Goal: Task Accomplishment & Management: Use online tool/utility

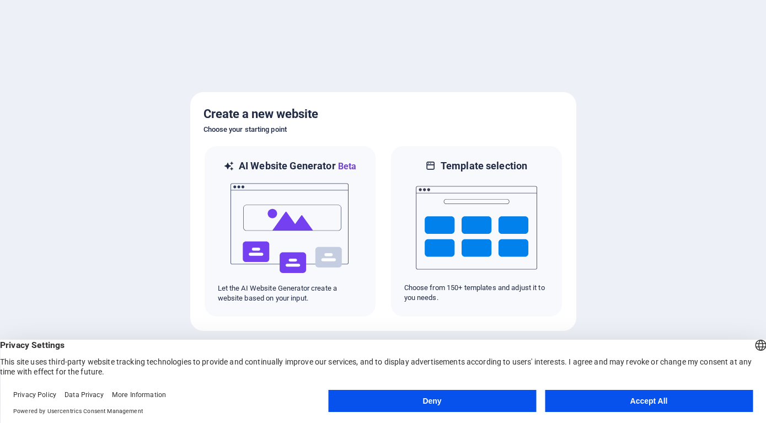
click at [561, 395] on button "Accept All" at bounding box center [649, 401] width 208 height 22
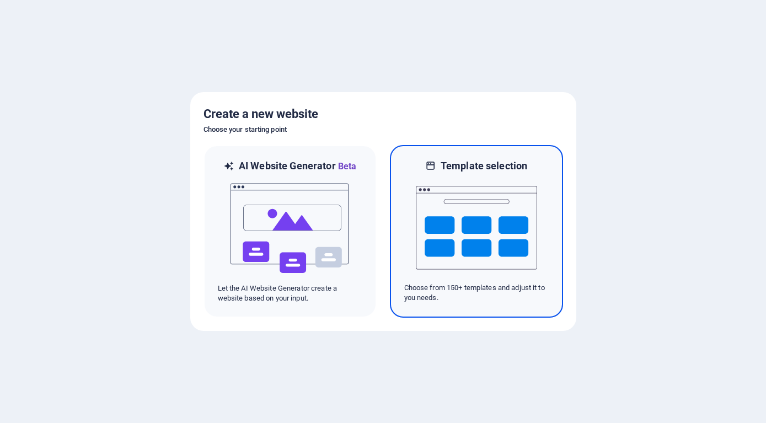
click at [433, 223] on img at bounding box center [476, 228] width 121 height 110
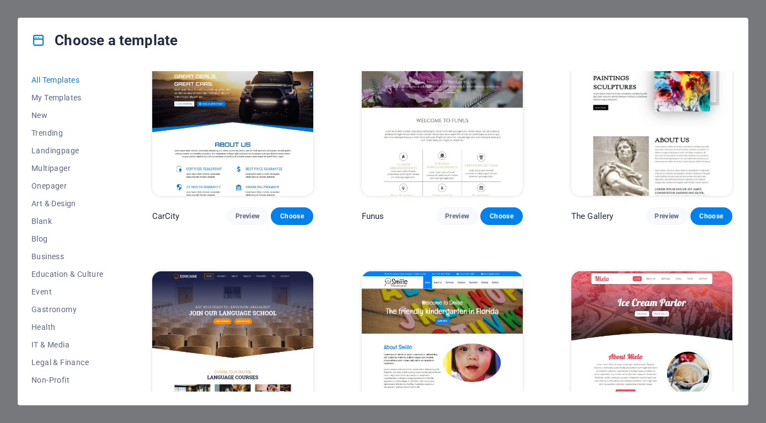
scroll to position [6701, 0]
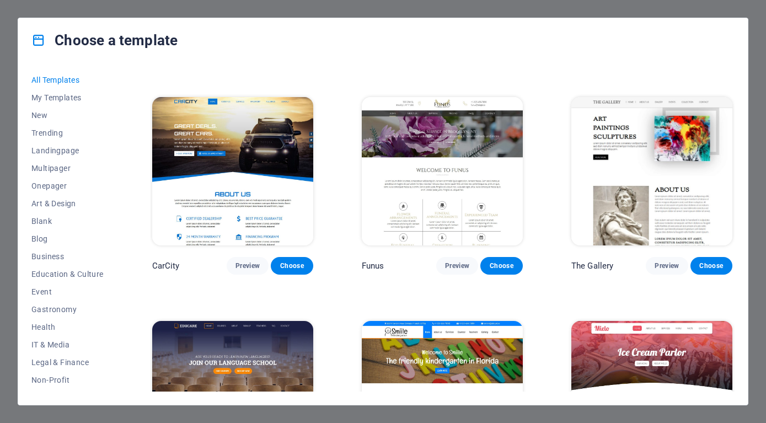
click at [470, 153] on img at bounding box center [442, 171] width 161 height 148
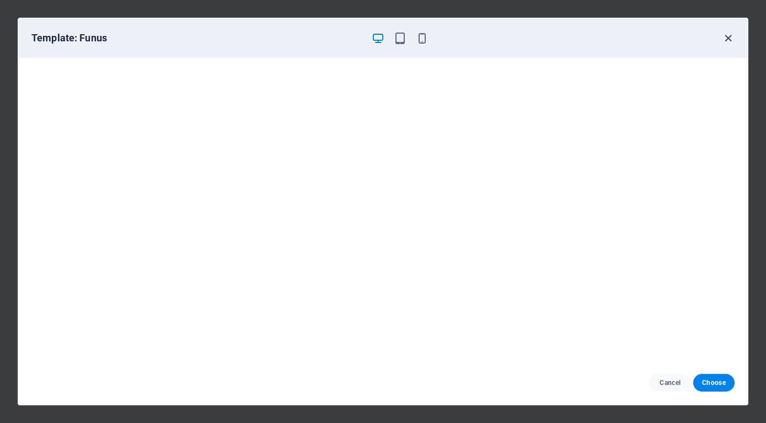
click at [726, 41] on icon "button" at bounding box center [728, 38] width 13 height 13
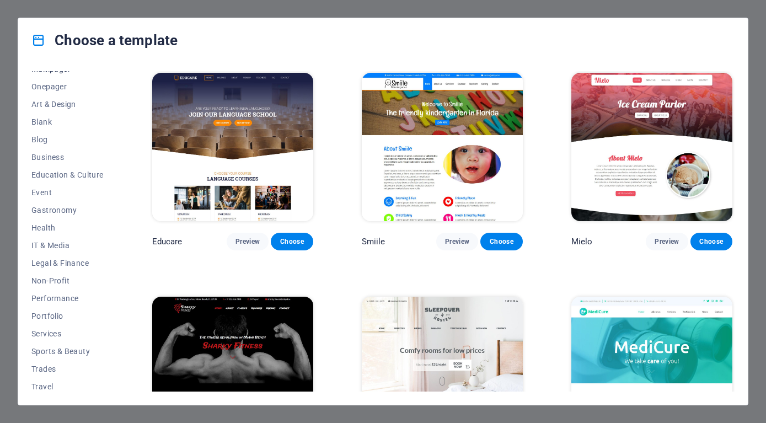
scroll to position [121, 0]
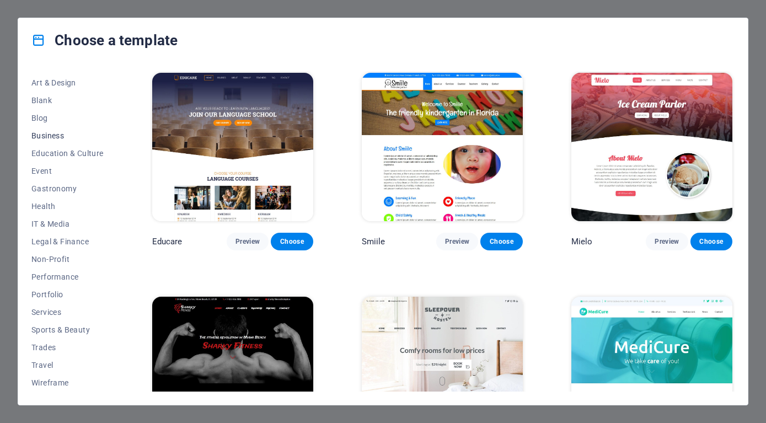
click at [55, 135] on span "Business" at bounding box center [67, 135] width 72 height 9
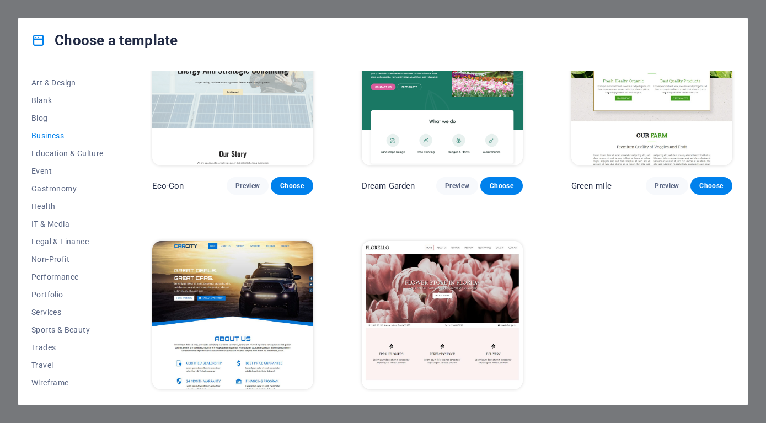
scroll to position [84, 0]
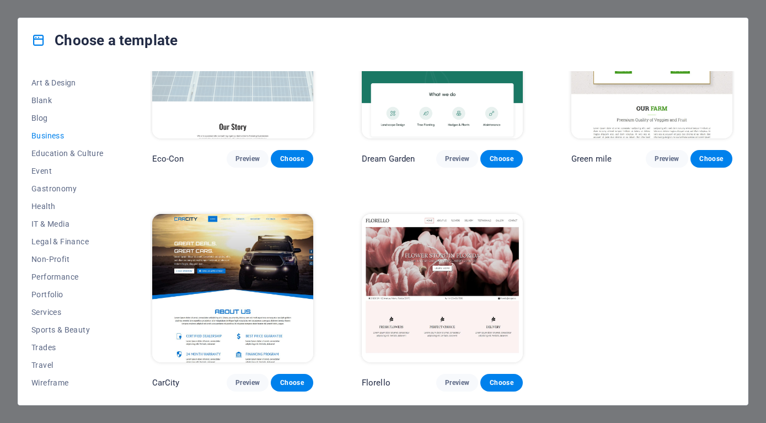
click at [451, 249] on img at bounding box center [442, 288] width 161 height 148
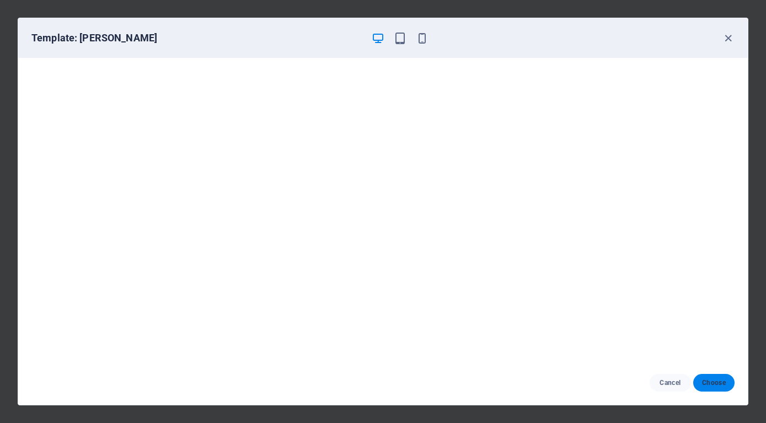
click at [716, 381] on span "Choose" at bounding box center [714, 382] width 24 height 9
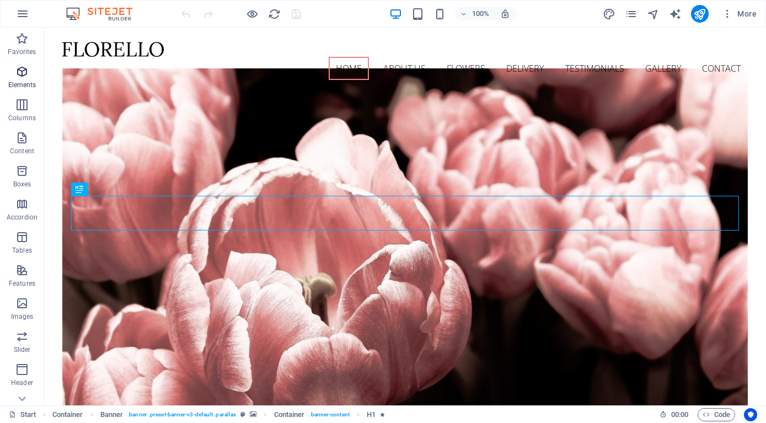
click at [25, 69] on icon "button" at bounding box center [21, 71] width 13 height 13
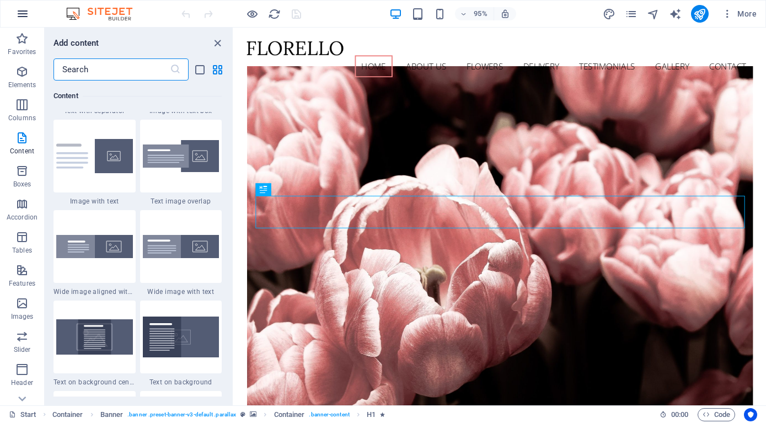
click at [25, 14] on icon "button" at bounding box center [22, 13] width 13 height 13
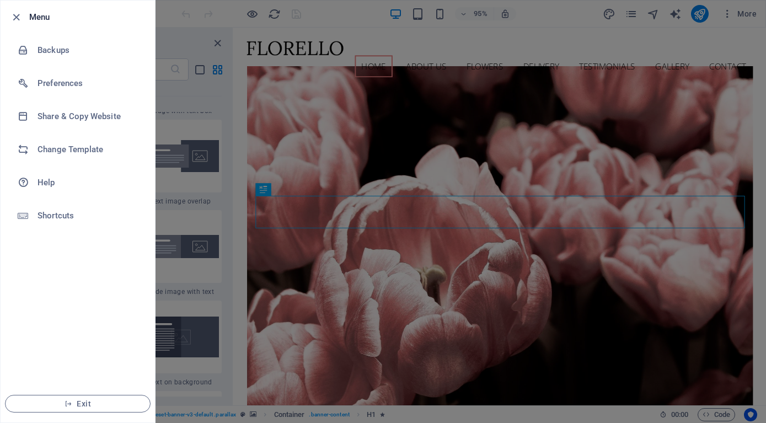
click at [180, 30] on div at bounding box center [383, 211] width 766 height 423
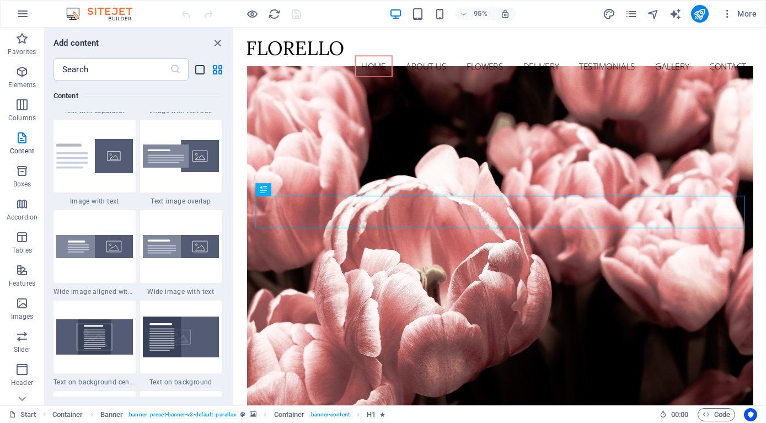
click at [199, 69] on icon "list-view" at bounding box center [200, 69] width 13 height 13
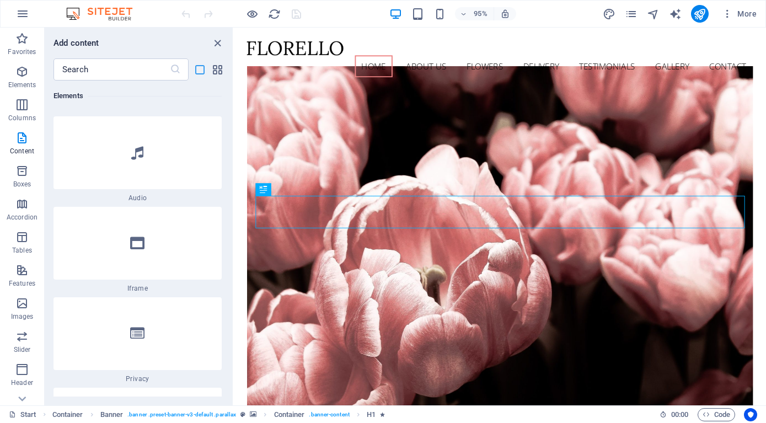
scroll to position [6063, 0]
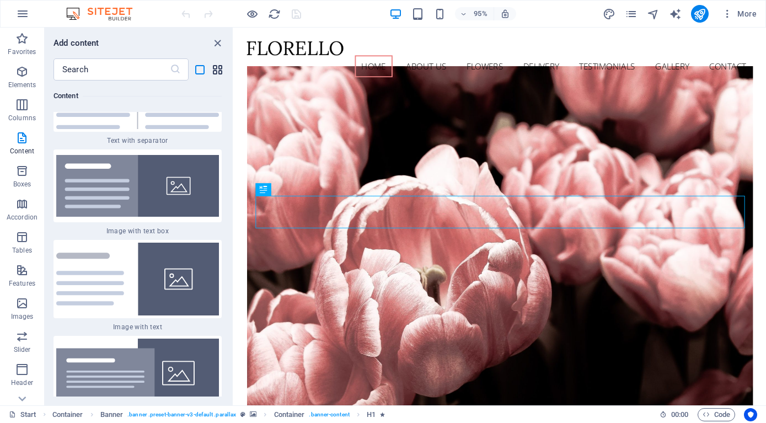
click at [217, 74] on icon "grid-view" at bounding box center [217, 69] width 13 height 13
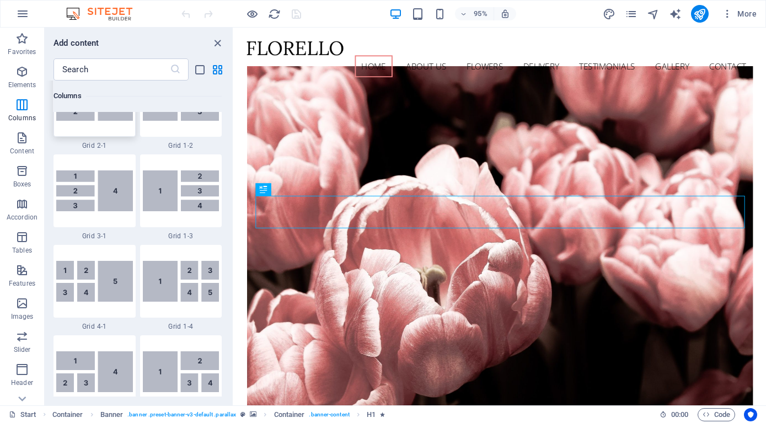
scroll to position [1358, 0]
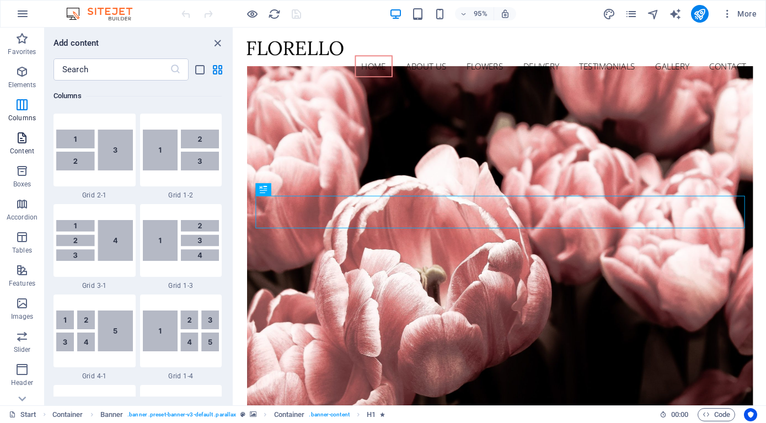
click at [21, 135] on icon "button" at bounding box center [21, 137] width 13 height 13
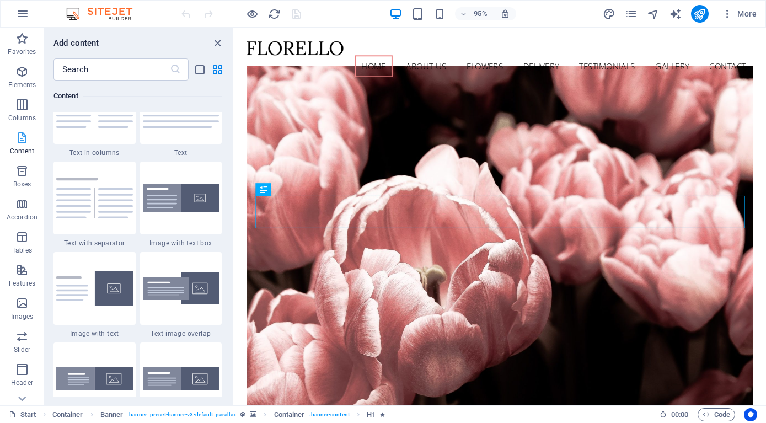
scroll to position [1971, 0]
click at [628, 15] on icon "pages" at bounding box center [631, 14] width 13 height 13
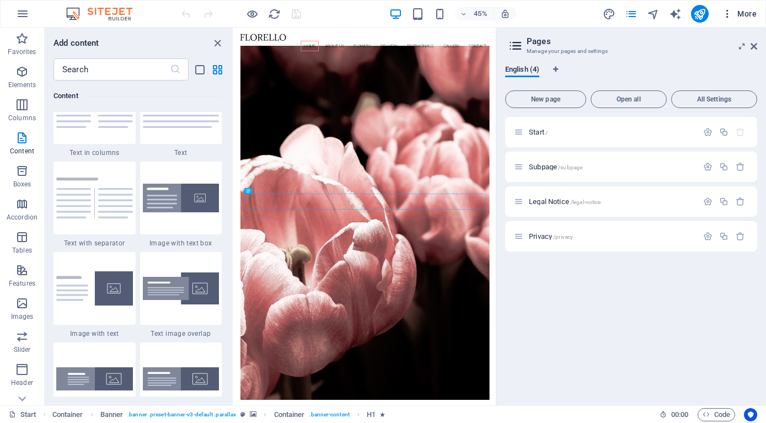
click at [729, 15] on icon "button" at bounding box center [727, 13] width 11 height 11
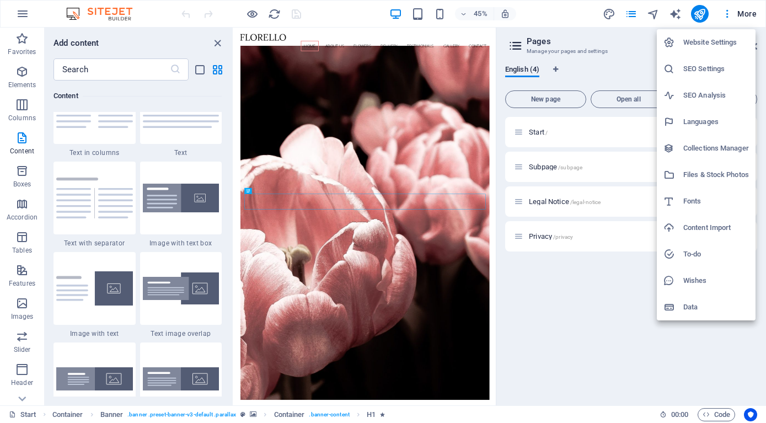
click at [740, 14] on div at bounding box center [383, 211] width 766 height 423
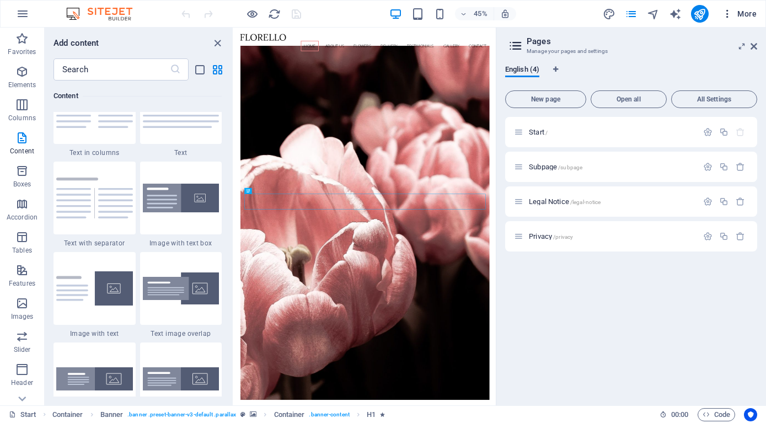
click at [746, 15] on span "More" at bounding box center [739, 13] width 35 height 11
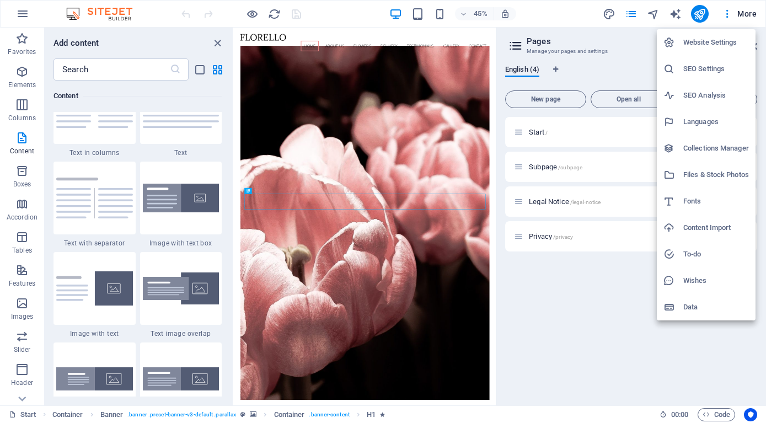
click at [726, 41] on h6 "Website Settings" at bounding box center [716, 42] width 66 height 13
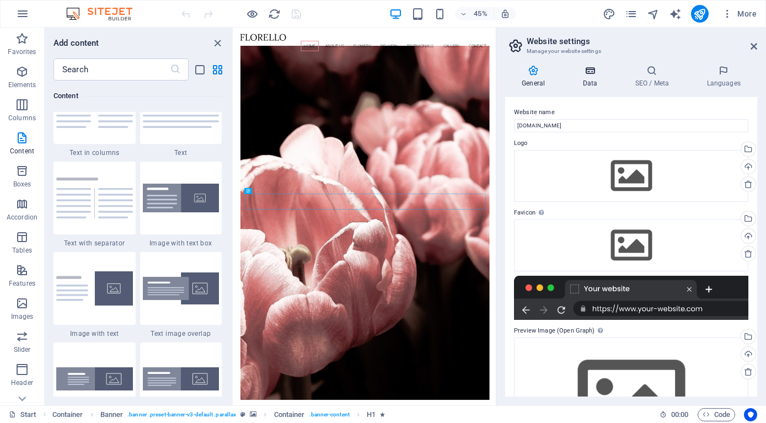
click at [591, 73] on icon at bounding box center [590, 70] width 48 height 11
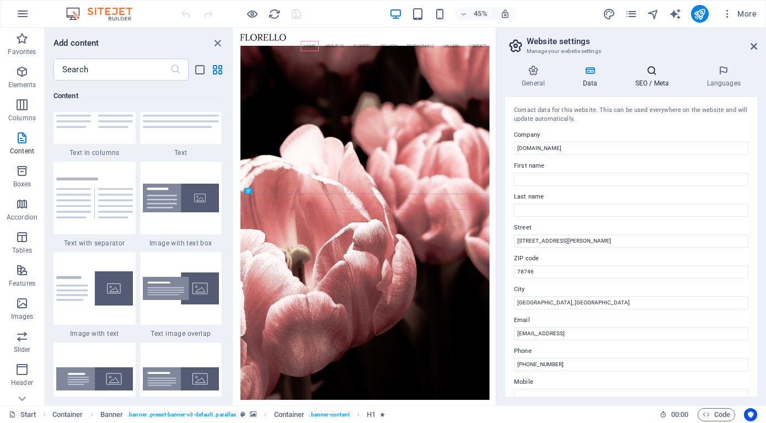
click at [647, 81] on h4 "SEO / Meta" at bounding box center [654, 76] width 72 height 23
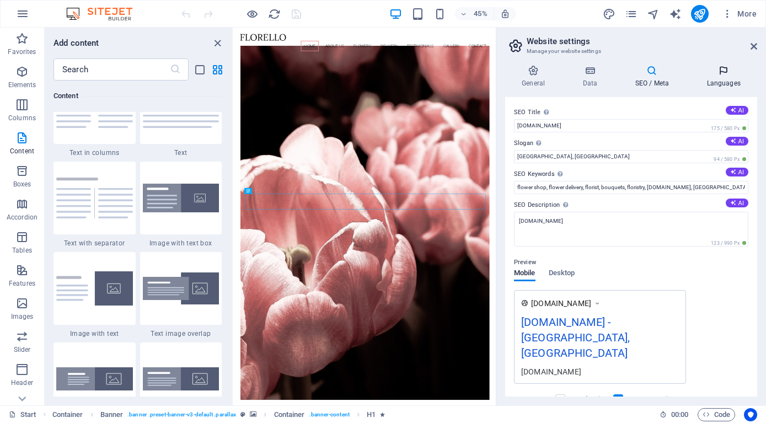
click at [726, 87] on h4 "Languages" at bounding box center [723, 76] width 67 height 23
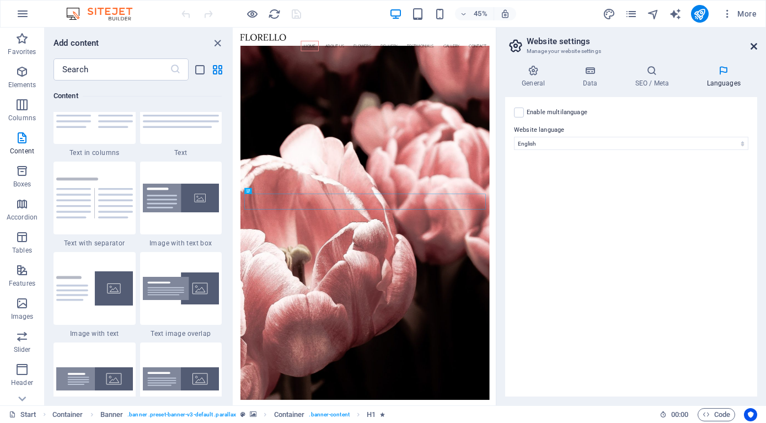
click at [752, 47] on icon at bounding box center [754, 46] width 7 height 9
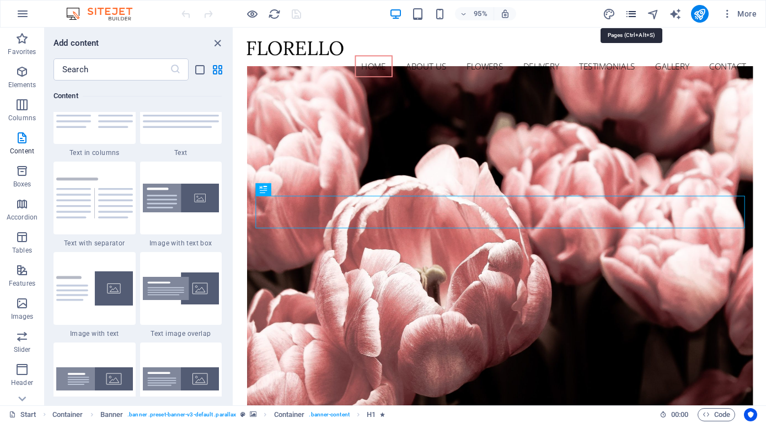
click at [632, 12] on icon "pages" at bounding box center [631, 14] width 13 height 13
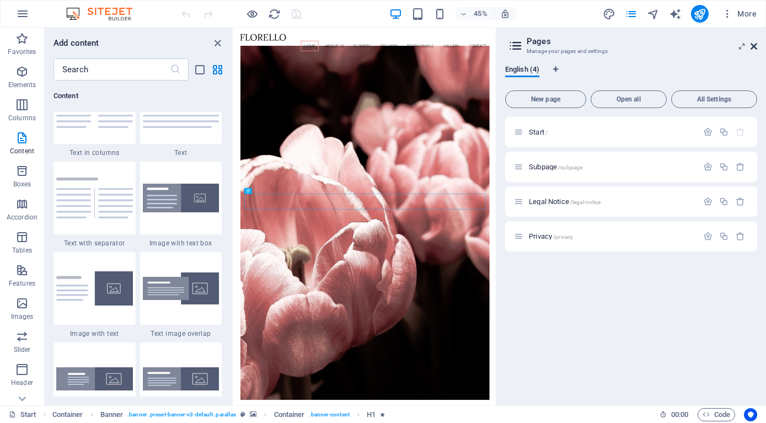
click at [754, 46] on icon at bounding box center [754, 46] width 7 height 9
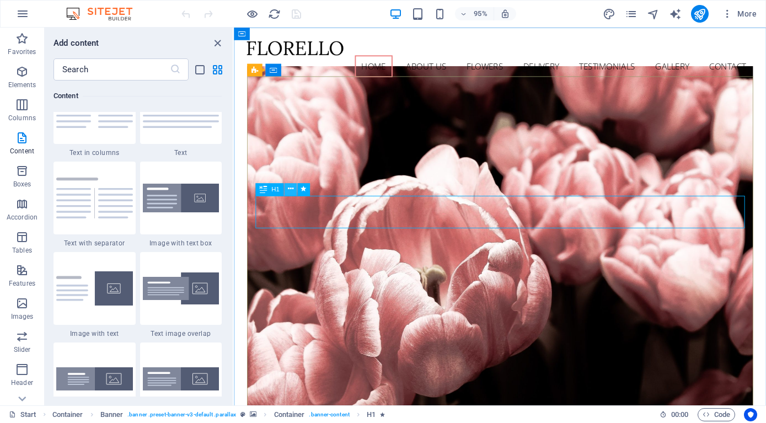
click at [290, 191] on icon at bounding box center [290, 189] width 6 height 11
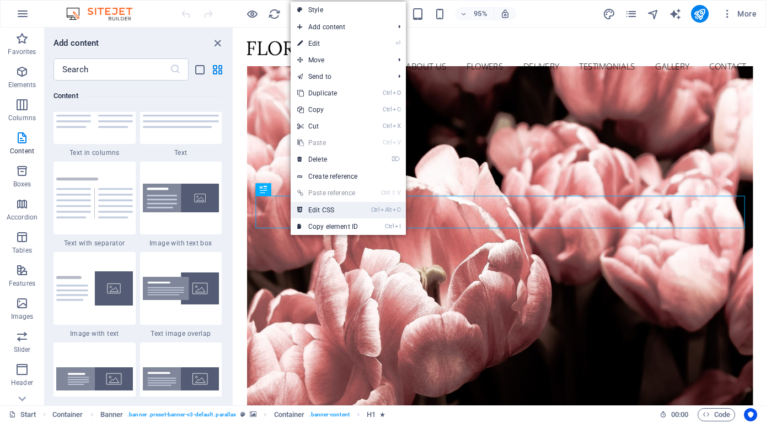
click at [318, 211] on link "Ctrl Alt C Edit CSS" at bounding box center [328, 210] width 74 height 17
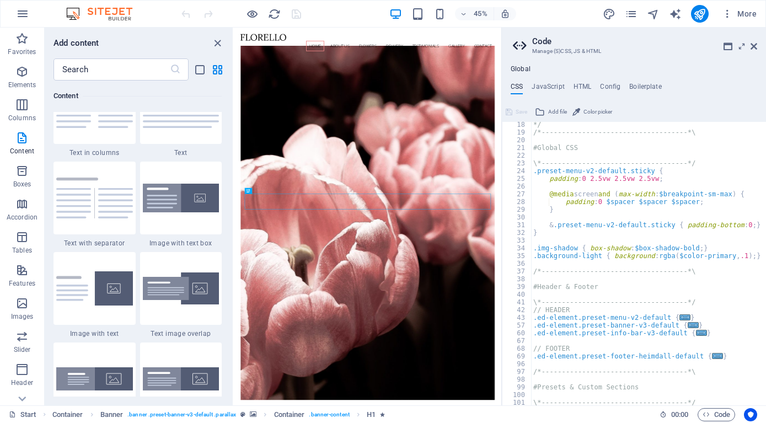
scroll to position [0, 0]
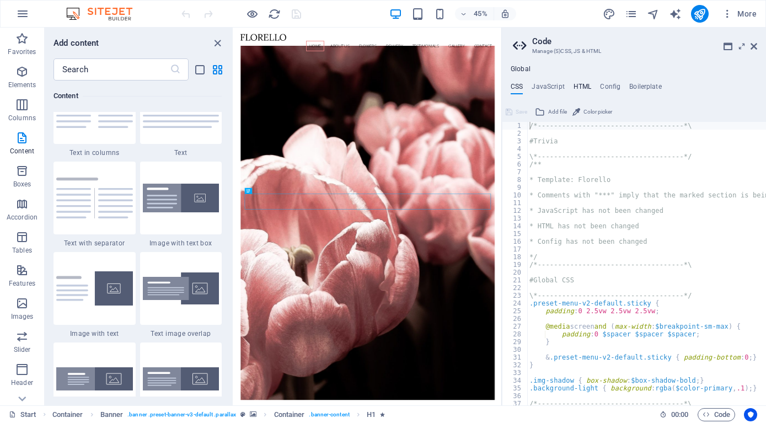
click at [579, 88] on h4 "HTML" at bounding box center [583, 89] width 18 height 12
type textarea "<a href="#main-content" class="wv-link-content button">Skip to main content</a>"
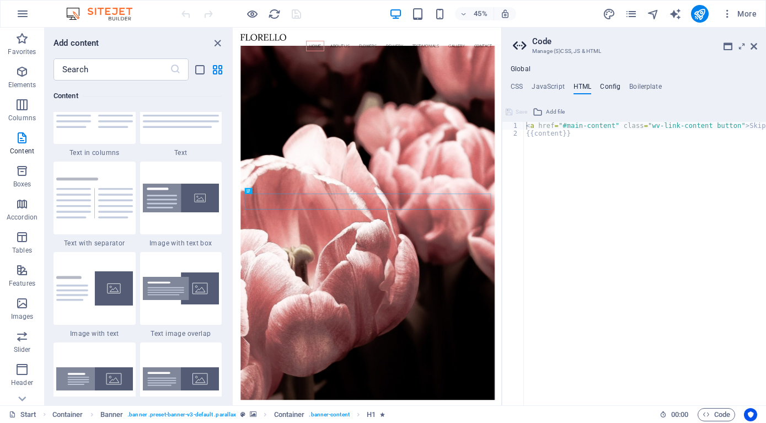
click at [608, 87] on h4 "Config" at bounding box center [610, 89] width 20 height 12
type textarea "$color-background: #ffffff;"
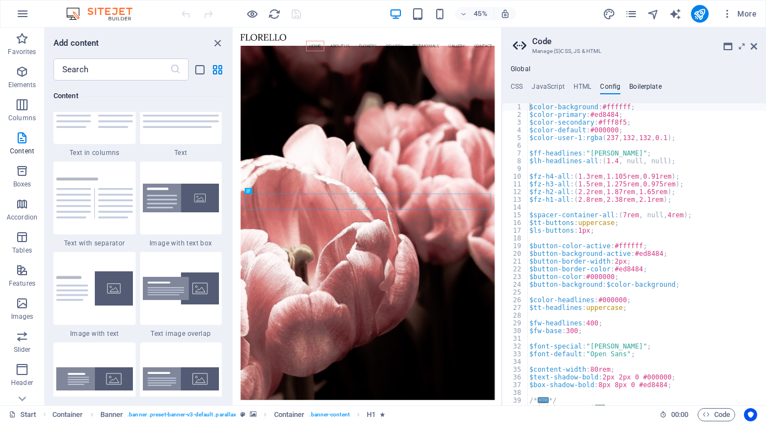
click at [650, 83] on h4 "Boilerplate" at bounding box center [645, 89] width 33 height 12
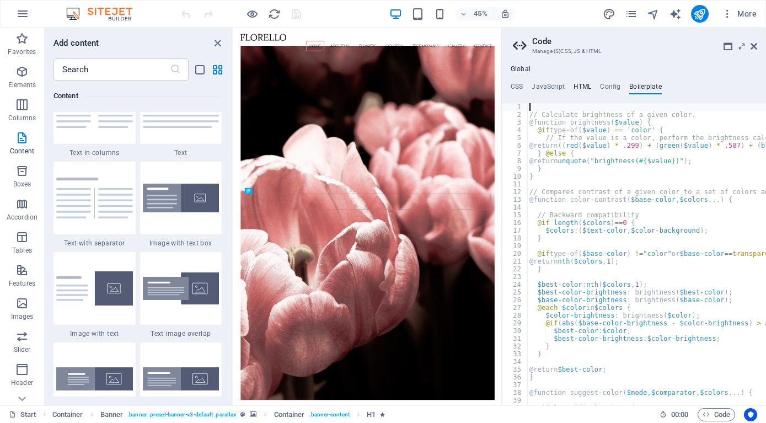
click at [583, 89] on h4 "HTML" at bounding box center [583, 89] width 18 height 12
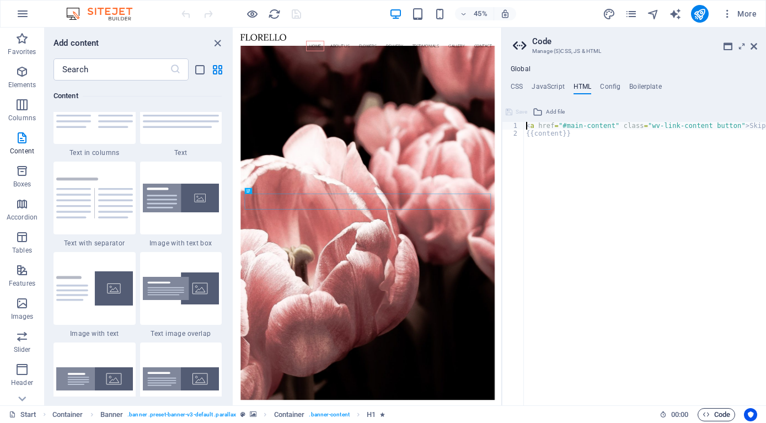
click at [713, 415] on span "Code" at bounding box center [717, 414] width 28 height 13
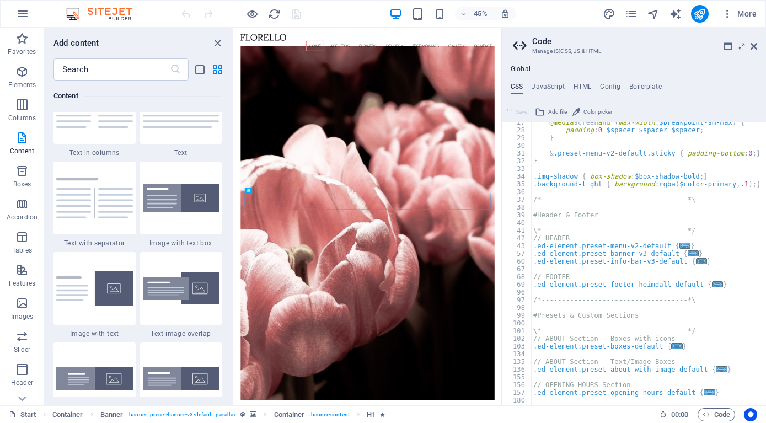
scroll to position [72, 0]
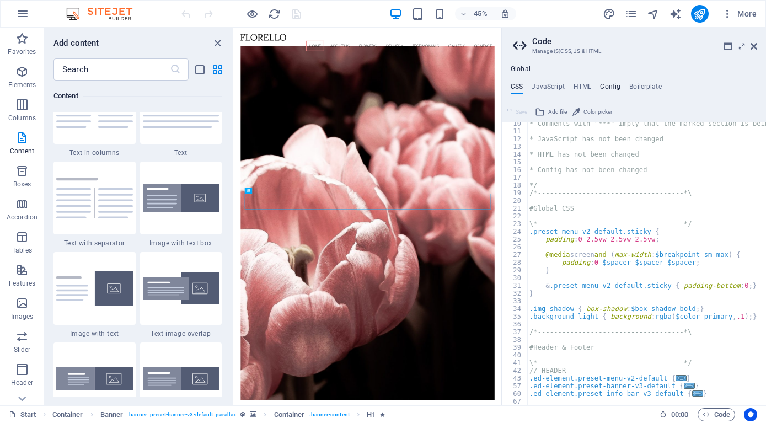
click at [612, 85] on h4 "Config" at bounding box center [610, 89] width 20 height 12
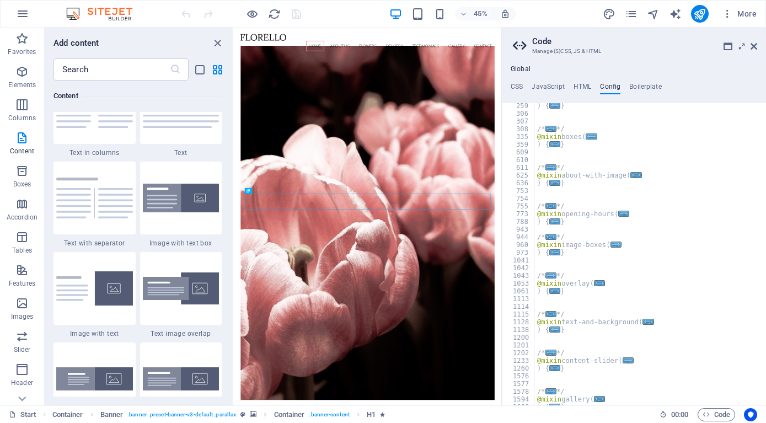
scroll to position [282, 0]
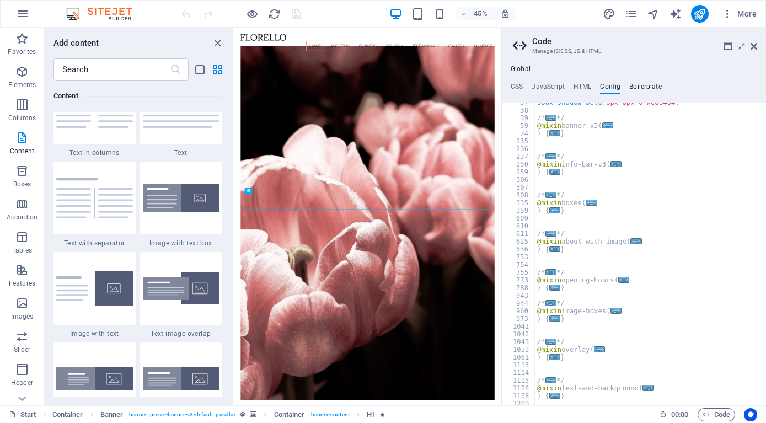
click at [640, 86] on h4 "Boilerplate" at bounding box center [645, 89] width 33 height 12
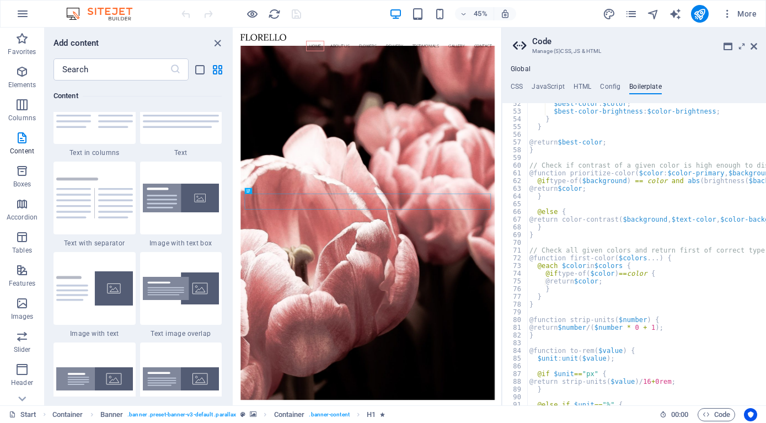
scroll to position [223, 0]
click at [555, 88] on h4 "JavaScript" at bounding box center [548, 89] width 33 height 12
type textarea "/* JS for preset "Content Slider" */"
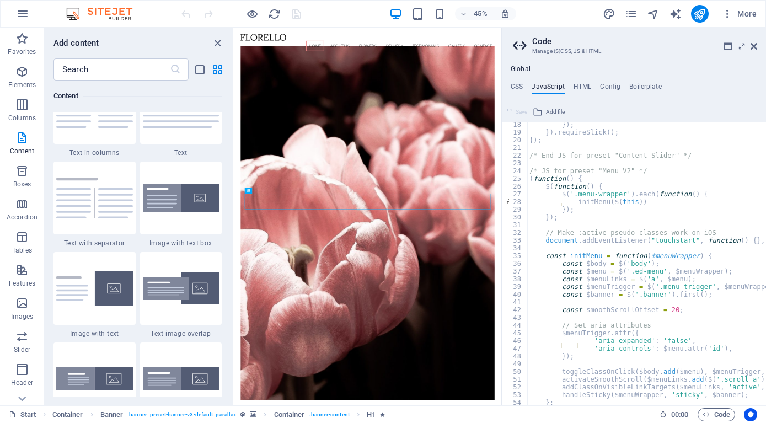
scroll to position [0, 0]
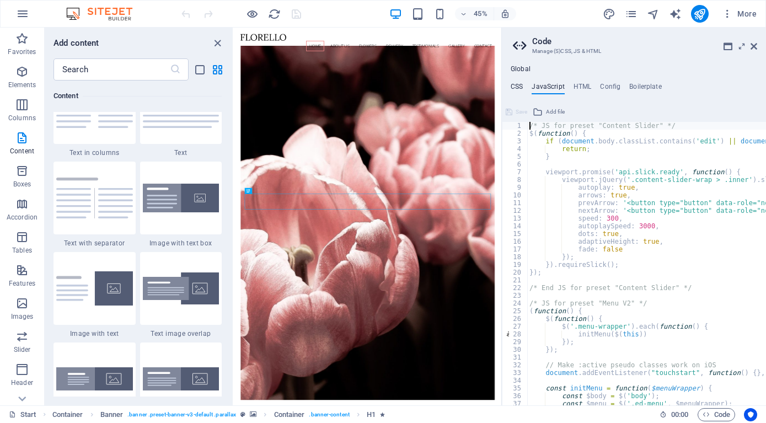
click at [521, 87] on h4 "CSS" at bounding box center [517, 89] width 12 height 12
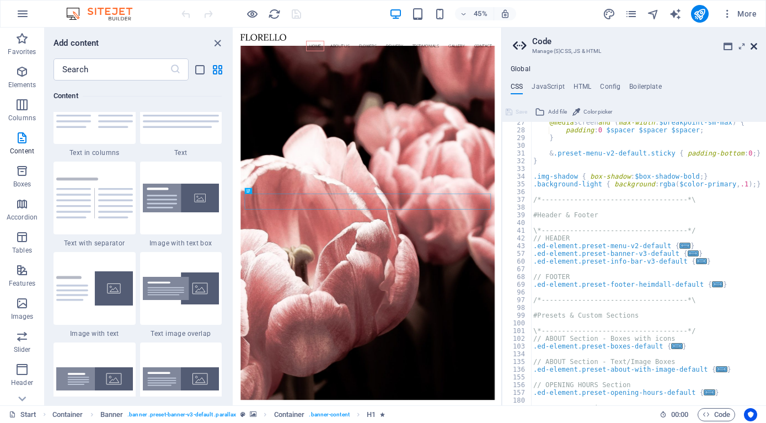
click at [752, 47] on icon at bounding box center [754, 46] width 7 height 9
